Goal: Task Accomplishment & Management: Manage account settings

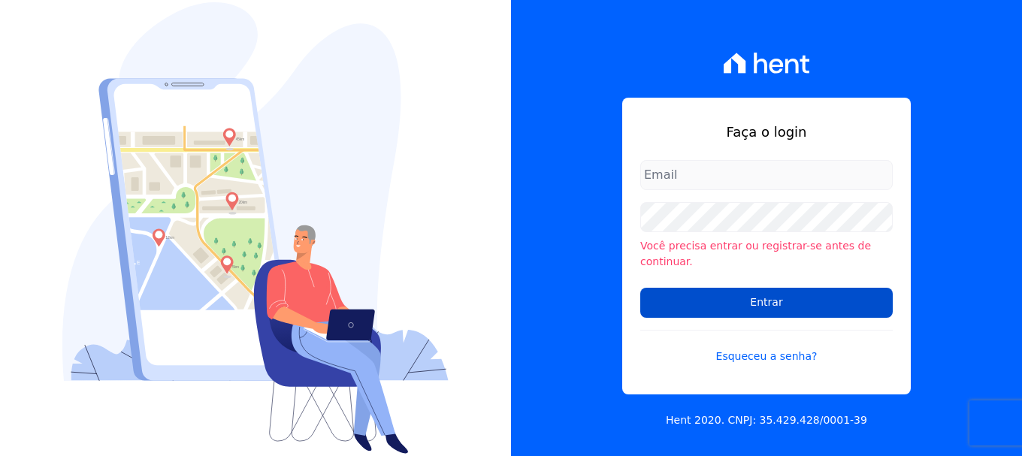
type input "[EMAIL_ADDRESS][DOMAIN_NAME]"
click at [723, 292] on input "Entrar" at bounding box center [766, 303] width 252 height 30
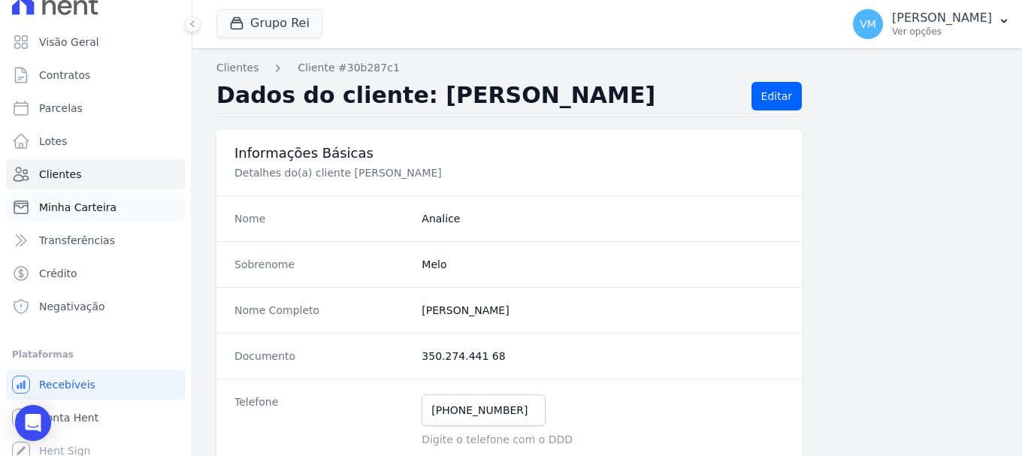
scroll to position [28, 0]
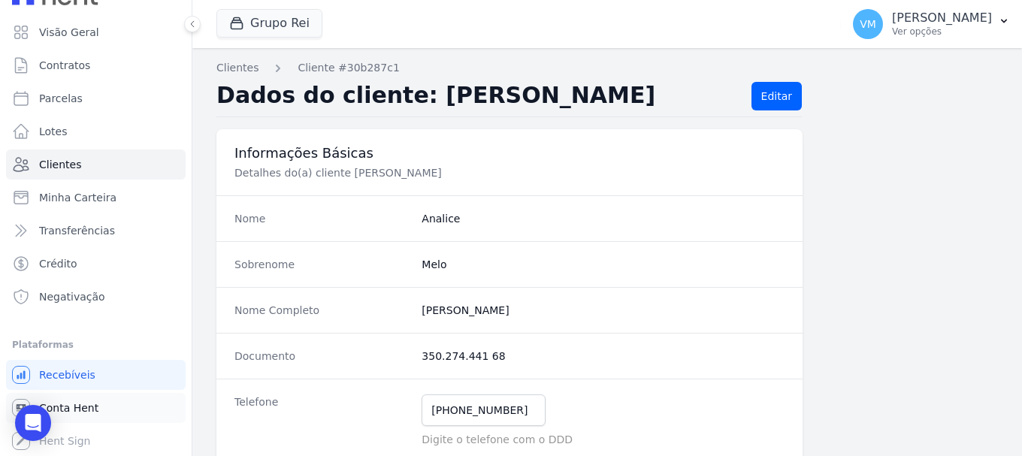
click at [104, 406] on link "Conta Hent" at bounding box center [96, 408] width 180 height 30
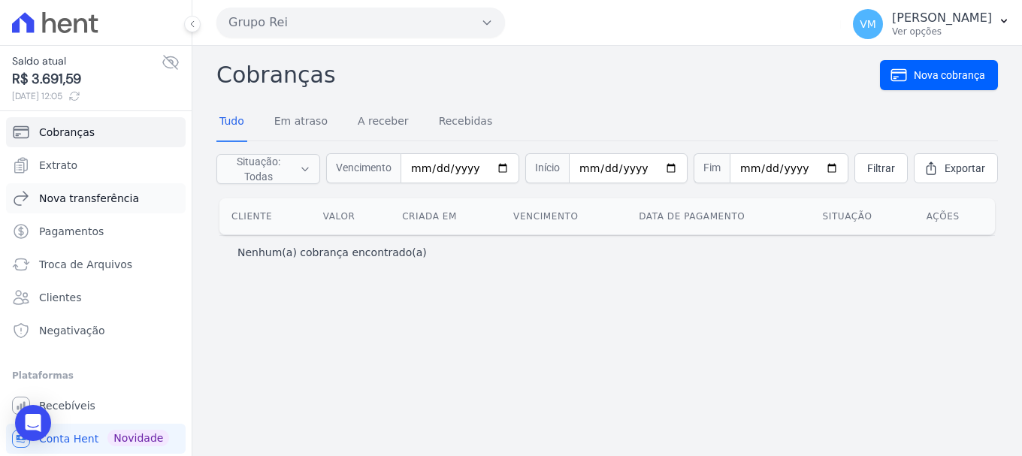
click at [80, 200] on span "Nova transferência" at bounding box center [89, 198] width 100 height 15
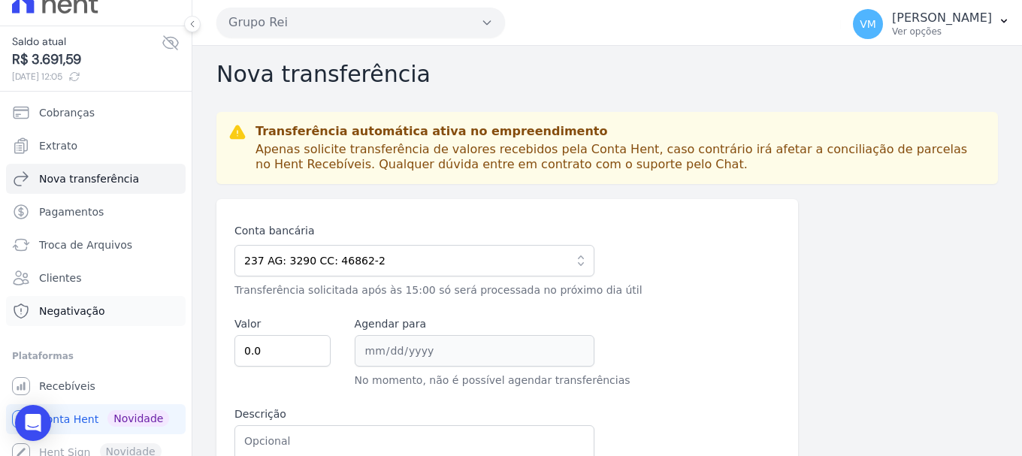
scroll to position [31, 0]
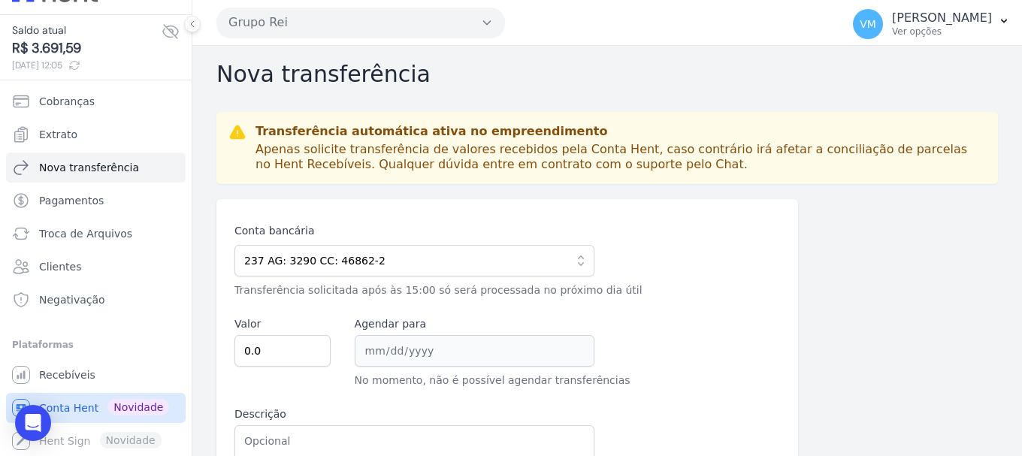
click at [83, 410] on span "Conta Hent" at bounding box center [68, 407] width 59 height 15
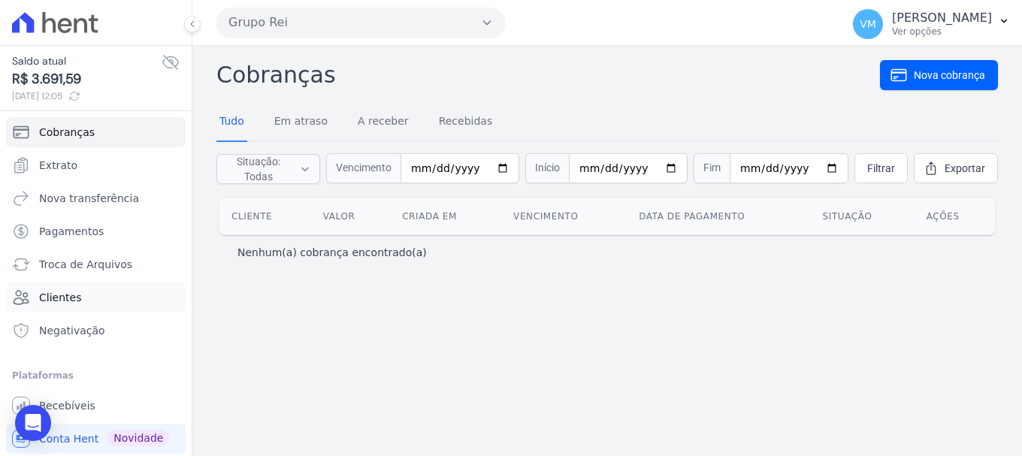
click at [68, 290] on span "Clientes" at bounding box center [60, 297] width 42 height 15
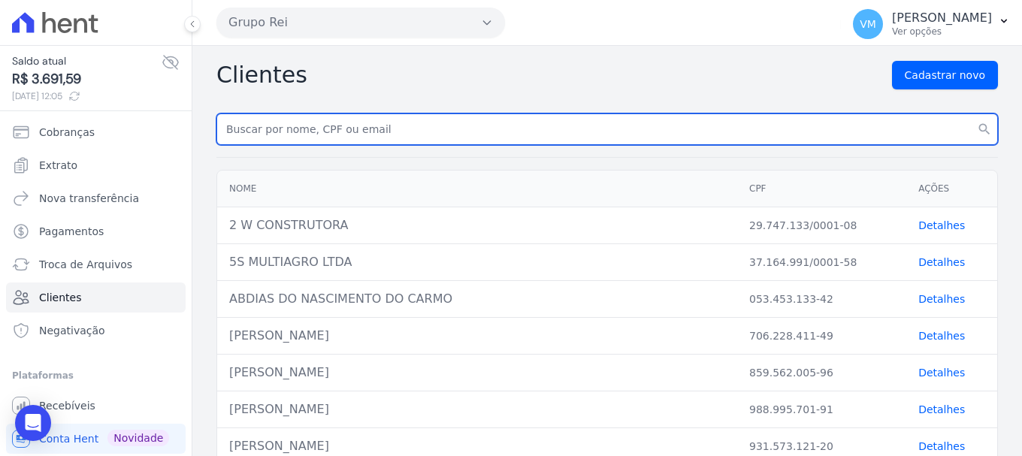
click at [283, 122] on input "text" at bounding box center [606, 129] width 781 height 32
paste input "[PERSON_NAME]"
type input "[PERSON_NAME]"
click at [971, 113] on button "search" at bounding box center [984, 129] width 27 height 32
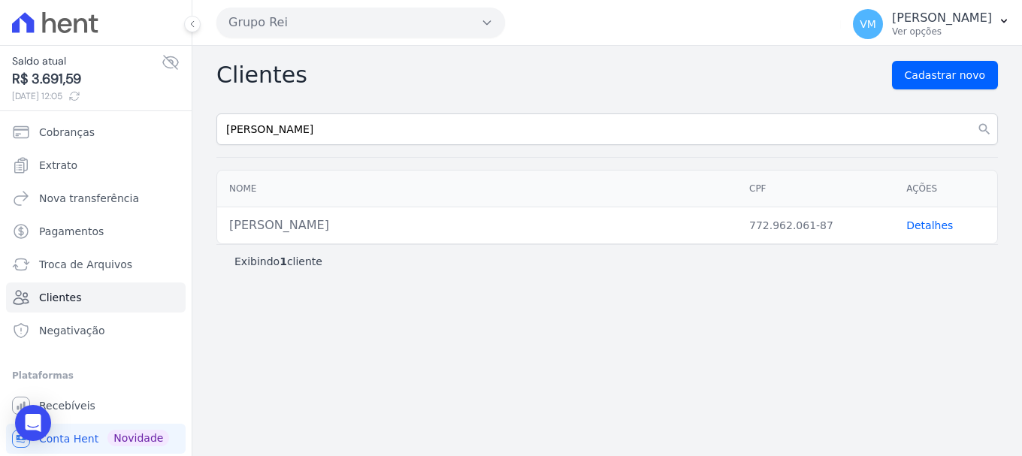
click at [935, 226] on link "Detalhes" at bounding box center [929, 225] width 47 height 12
click at [936, 223] on link "Detalhes" at bounding box center [929, 225] width 47 height 12
